Goal: Information Seeking & Learning: Learn about a topic

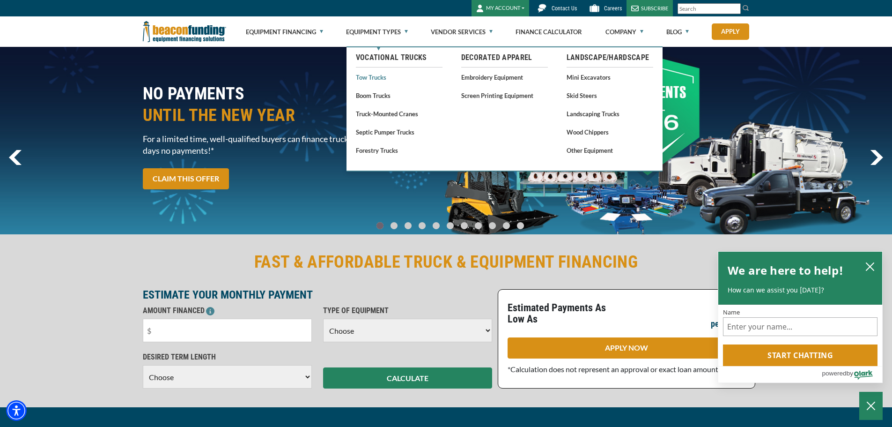
click at [376, 76] on link "Tow Trucks" at bounding box center [399, 77] width 87 height 12
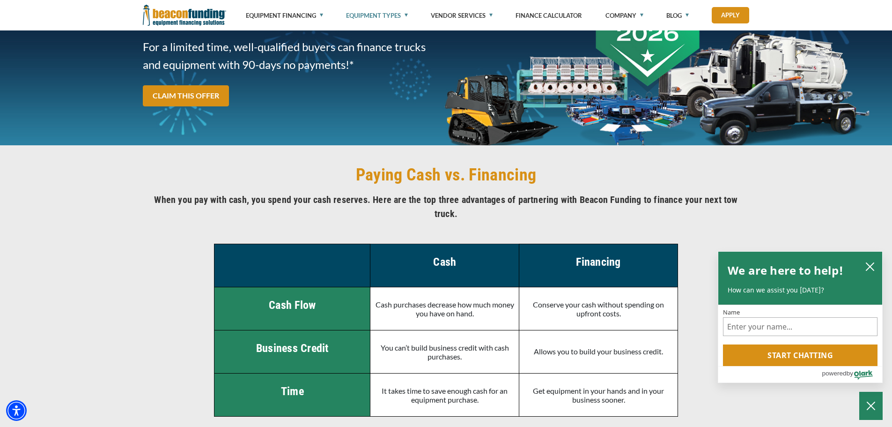
scroll to position [1827, 0]
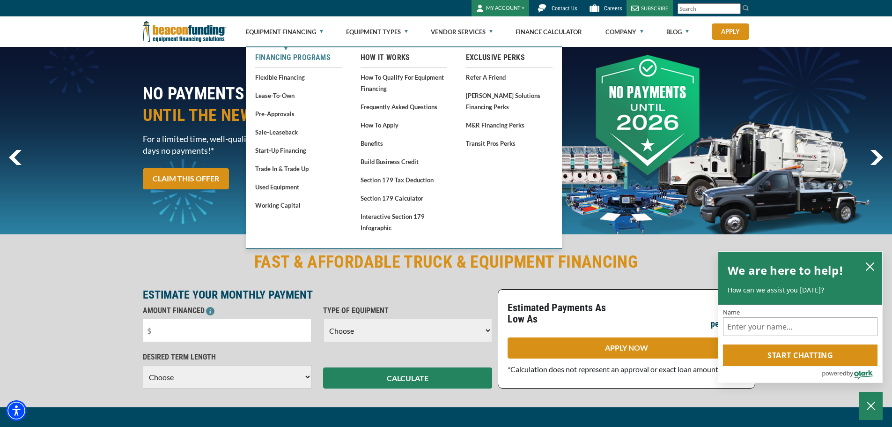
click at [311, 57] on link "Financing Programs" at bounding box center [298, 57] width 87 height 11
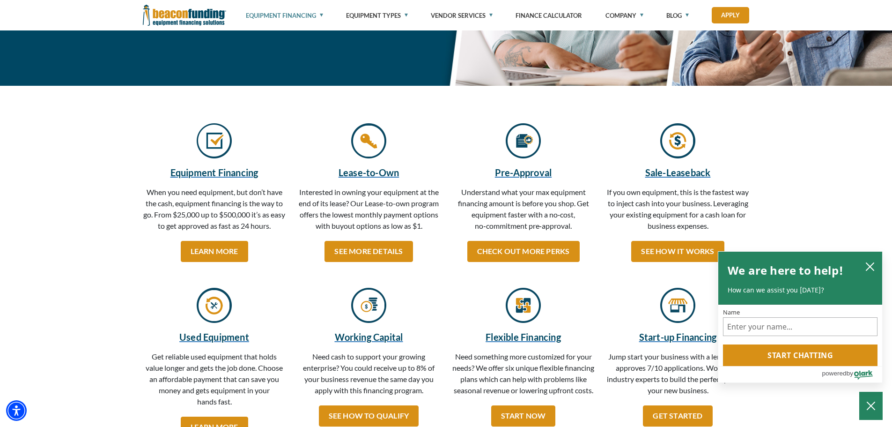
scroll to position [141, 0]
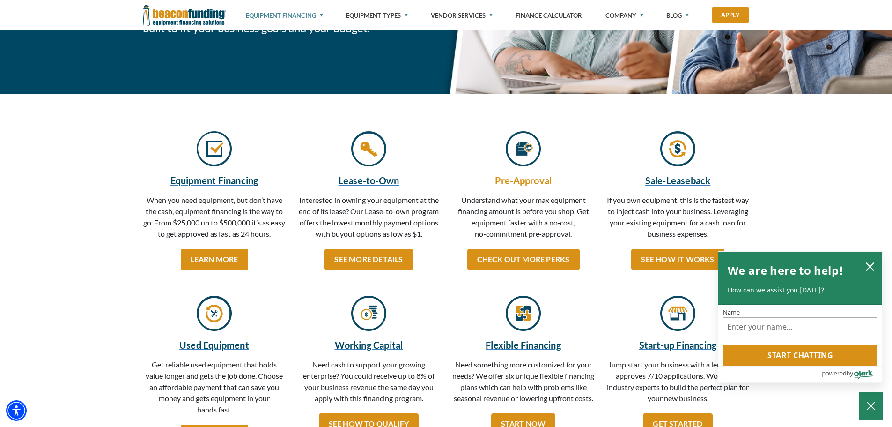
click at [519, 185] on h5 "Pre-Approval" at bounding box center [523, 180] width 143 height 14
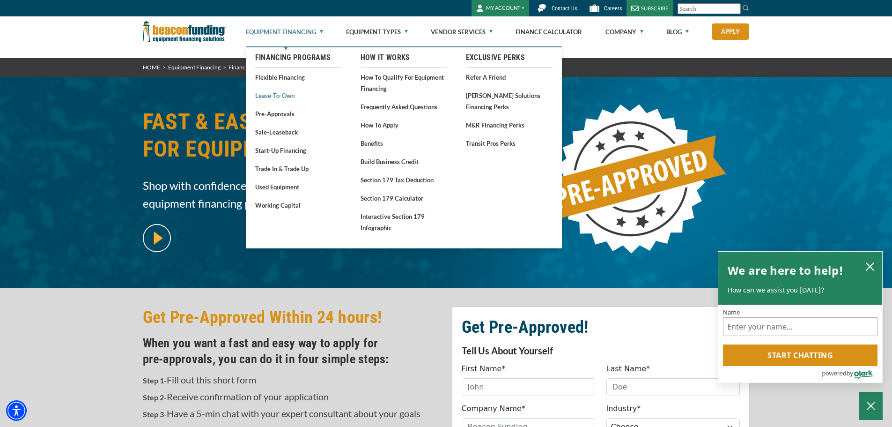
click at [279, 96] on link "Lease-To-Own" at bounding box center [298, 95] width 87 height 12
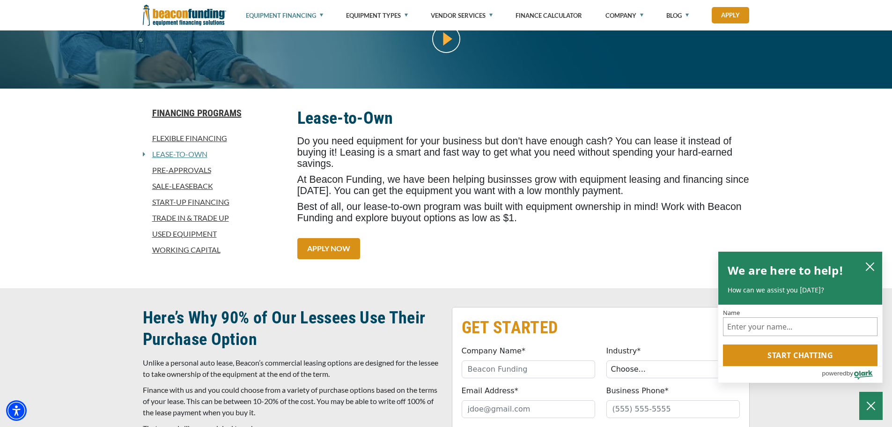
scroll to position [234, 0]
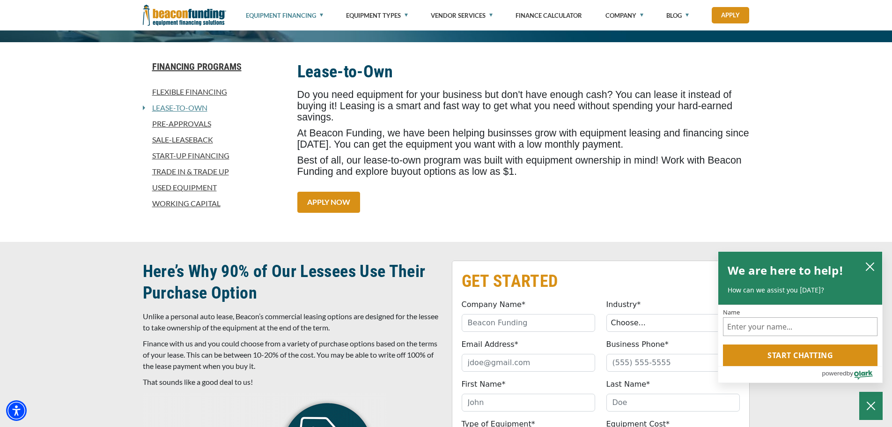
click at [188, 123] on link "Pre-approvals" at bounding box center [214, 123] width 143 height 11
click at [197, 156] on link "Start-Up Financing" at bounding box center [214, 155] width 143 height 11
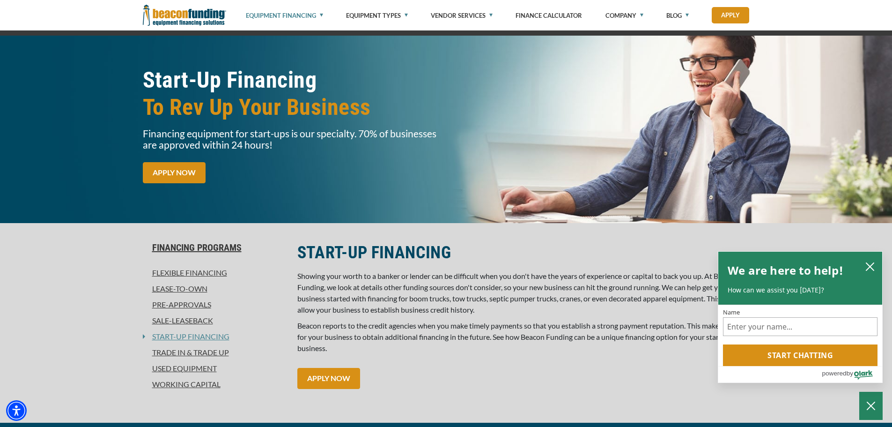
scroll to position [187, 0]
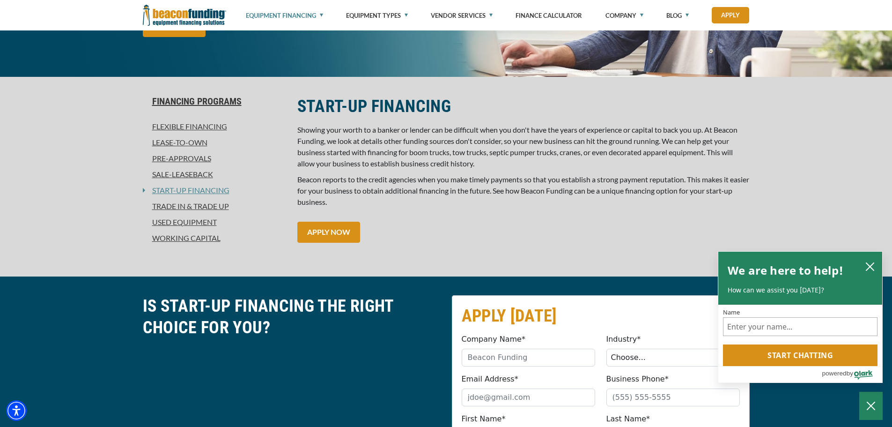
click at [193, 123] on link "Flexible Financing" at bounding box center [214, 126] width 143 height 11
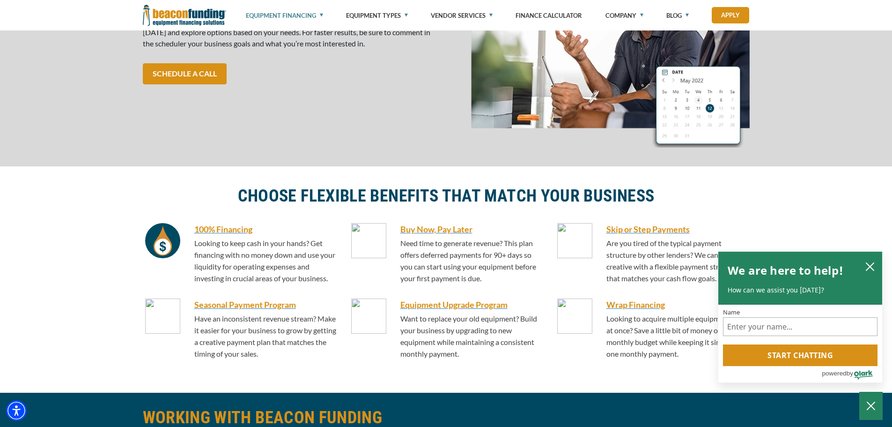
scroll to position [515, 0]
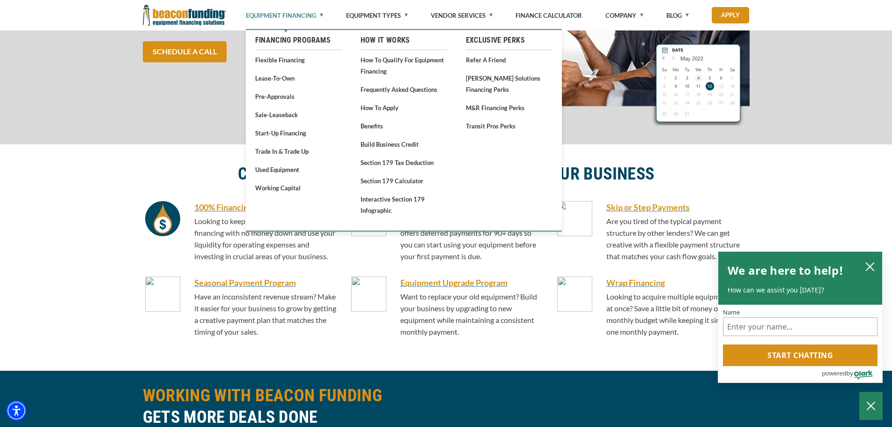
click at [292, 44] on link "Financing Programs" at bounding box center [298, 40] width 87 height 11
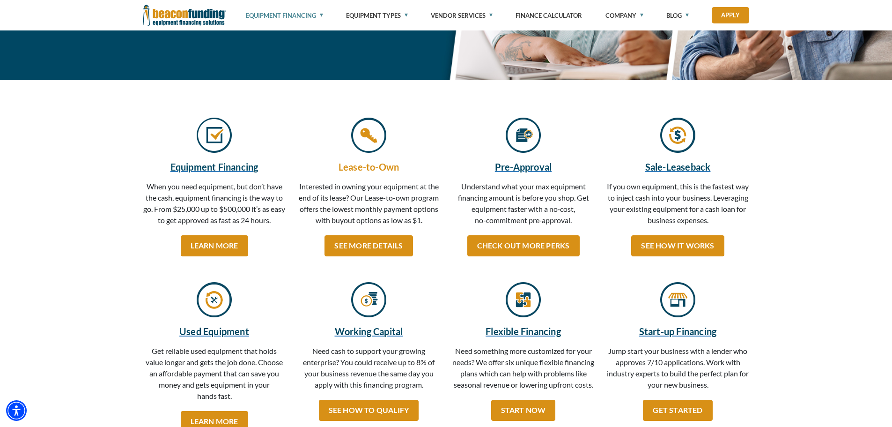
scroll to position [187, 0]
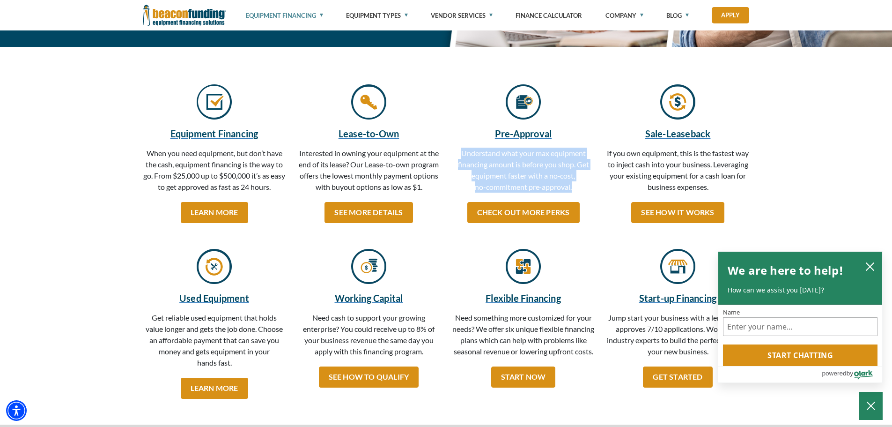
drag, startPoint x: 462, startPoint y: 153, endPoint x: 573, endPoint y: 197, distance: 119.7
click at [573, 197] on p "Understand what your max equipment financing amount is before you shop. Get equ…" at bounding box center [523, 173] width 143 height 50
copy p "Understand what your max equipment financing amount is before you shop. Get equ…"
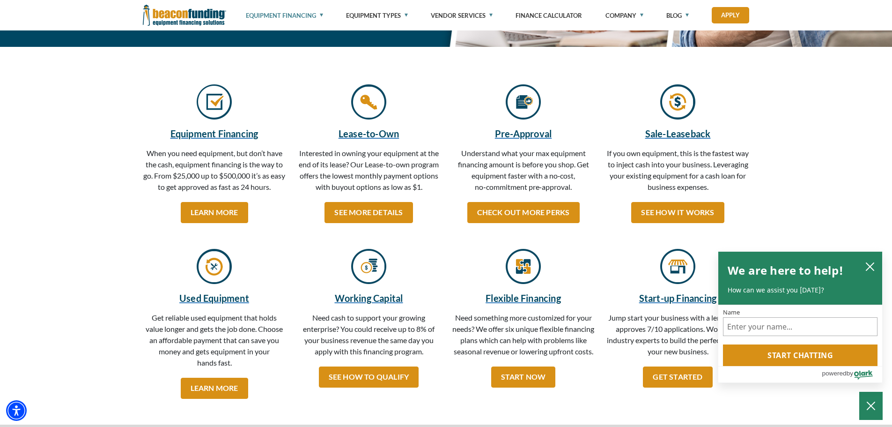
drag, startPoint x: 117, startPoint y: 143, endPoint x: 119, endPoint y: 104, distance: 38.9
click at [117, 137] on div "Equipment Financing When you need equipment, but don’t have the cash, equipment…" at bounding box center [446, 166] width 892 height 164
click at [169, 9] on img at bounding box center [184, 15] width 83 height 30
